Goal: Task Accomplishment & Management: Use online tool/utility

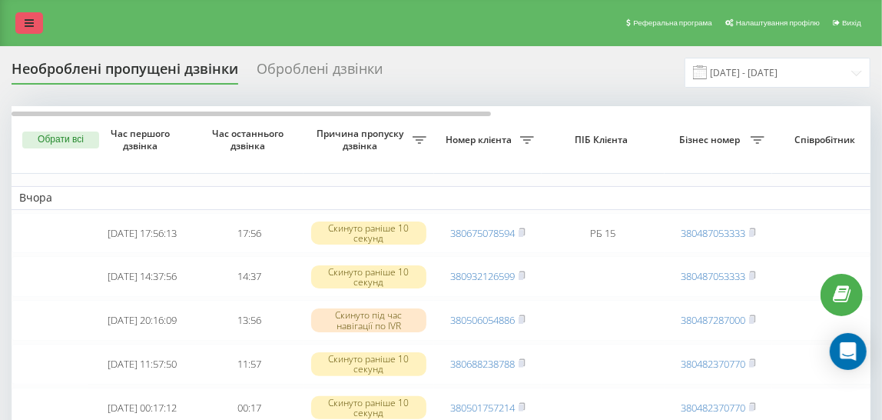
click at [31, 22] on icon at bounding box center [29, 23] width 9 height 11
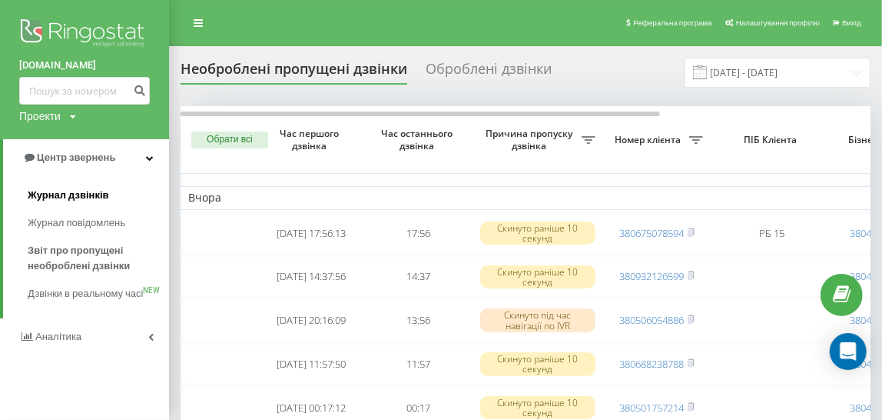
click at [98, 196] on span "Журнал дзвінків" at bounding box center [68, 194] width 81 height 15
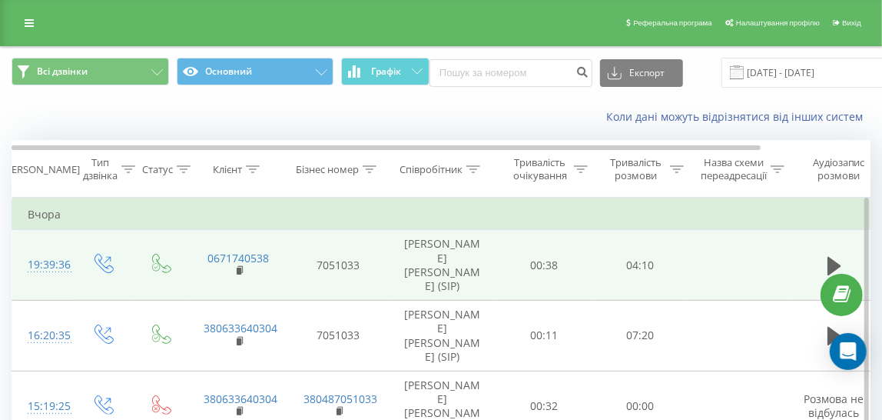
scroll to position [77, 0]
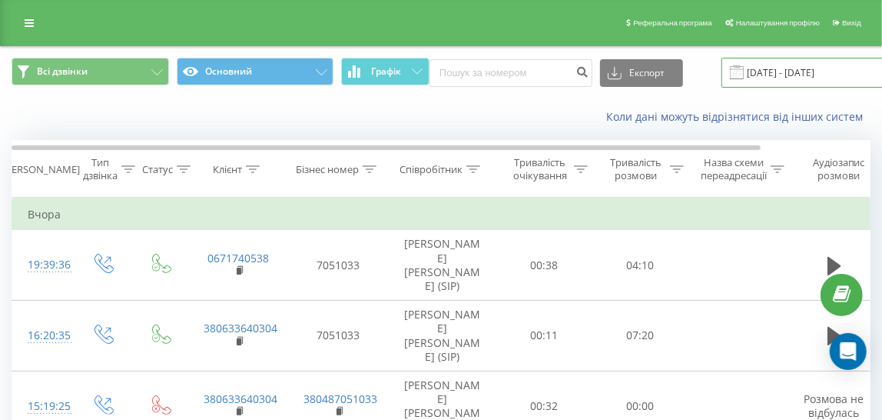
click at [761, 71] on input "21.08.2025 - 21.09.2025" at bounding box center [815, 73] width 186 height 30
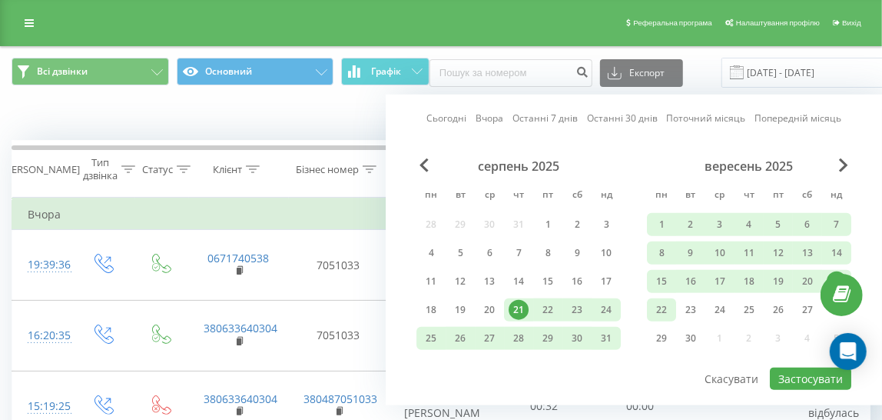
click at [664, 309] on div "22" at bounding box center [662, 310] width 20 height 20
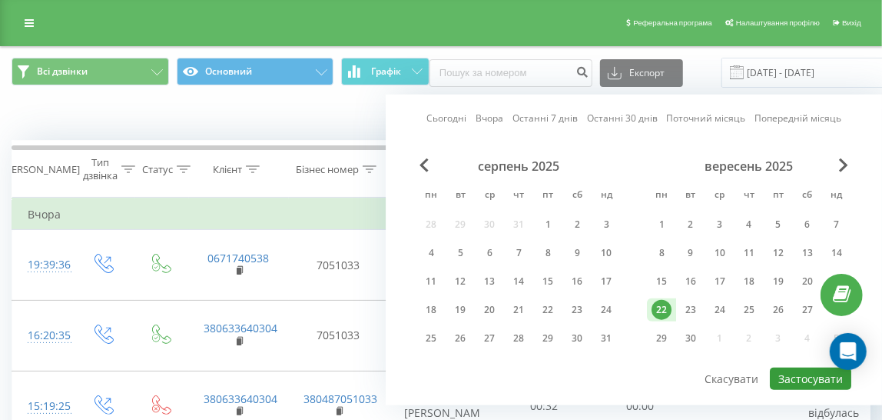
click at [802, 374] on button "Застосувати" at bounding box center [810, 378] width 81 height 22
type input "22.09.2025 - 22.09.2025"
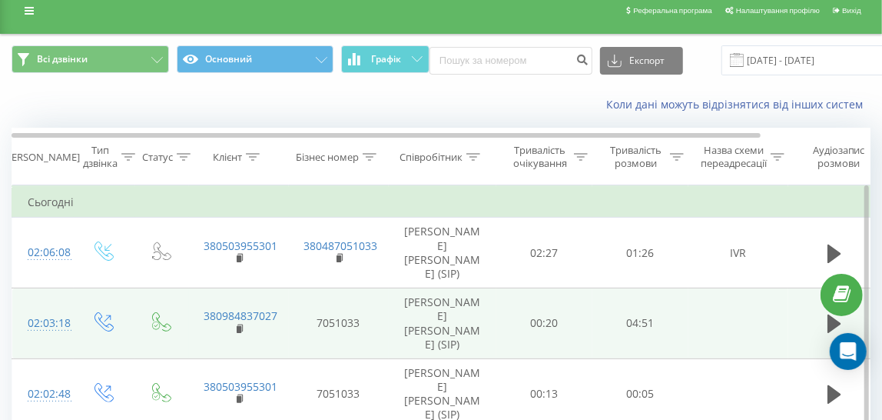
scroll to position [77, 0]
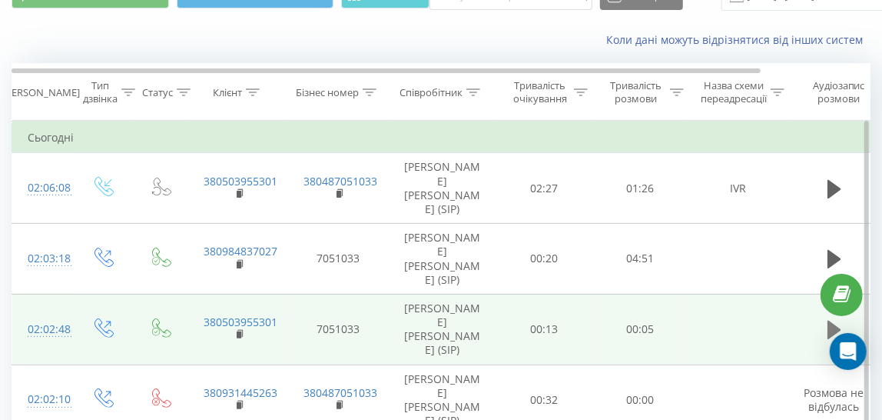
click at [828, 327] on icon at bounding box center [835, 329] width 14 height 18
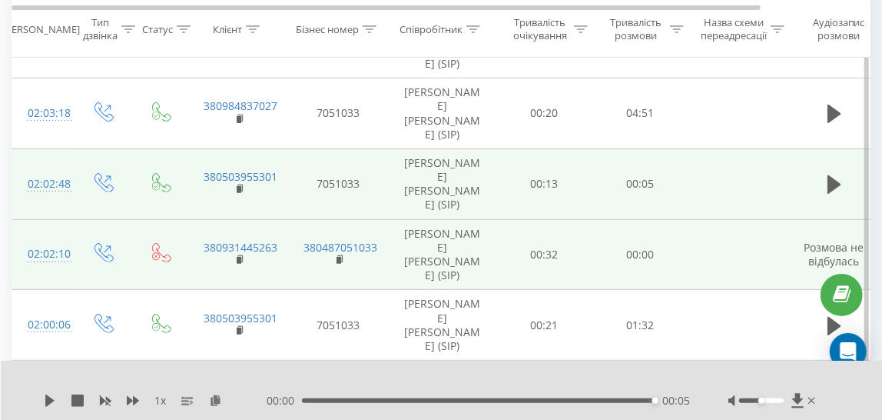
scroll to position [231, 0]
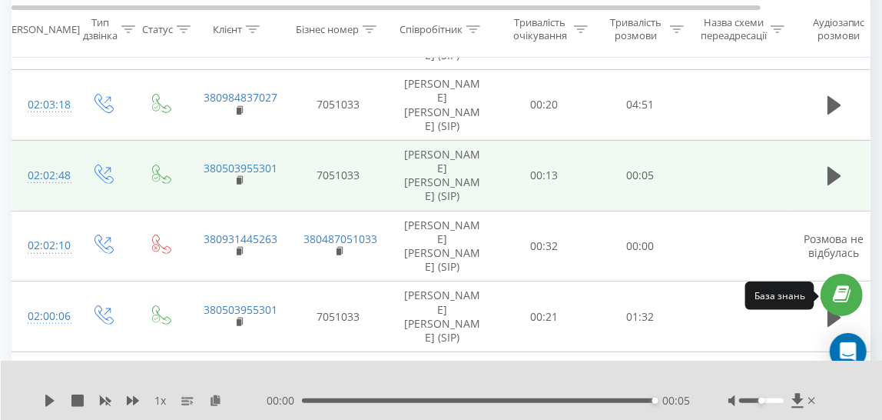
click at [833, 315] on link at bounding box center [842, 295] width 42 height 42
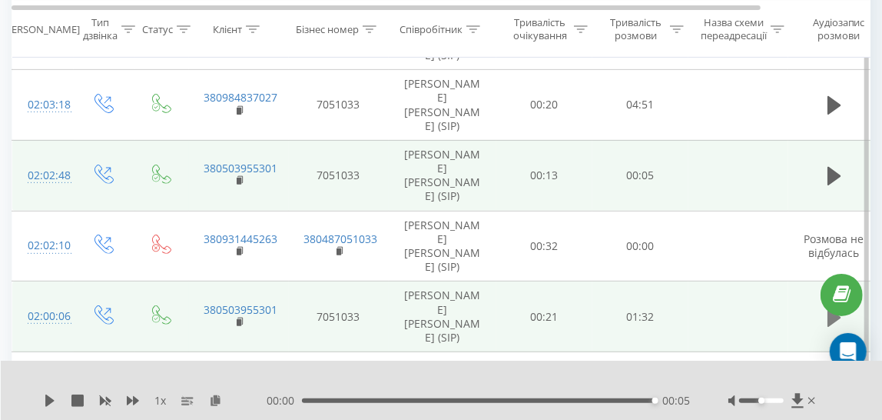
click at [834, 319] on icon at bounding box center [835, 318] width 14 height 22
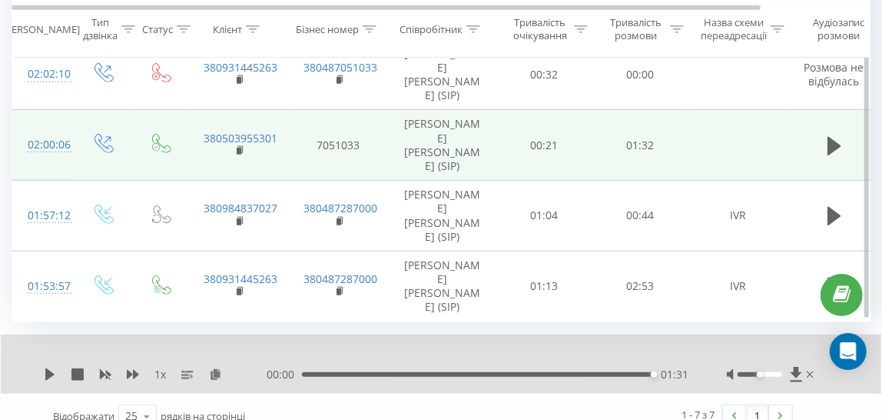
scroll to position [416, 0]
